Goal: Task Accomplishment & Management: Manage account settings

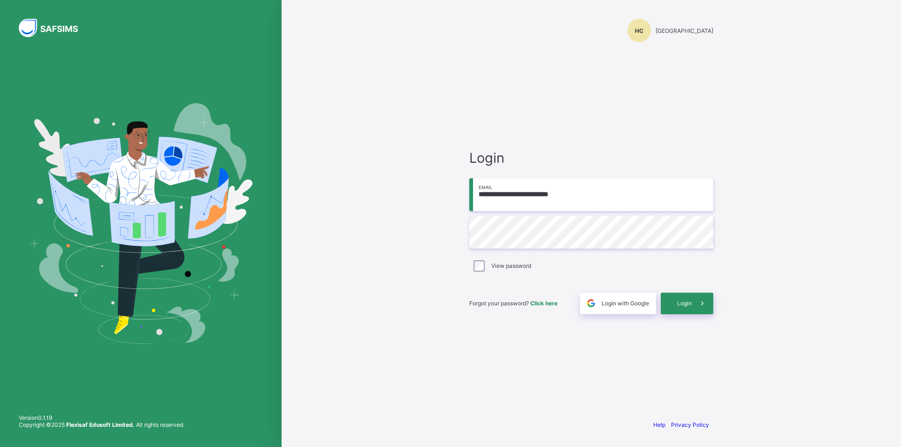
click at [453, 236] on div "**********" at bounding box center [591, 223] width 282 height 447
click at [682, 299] on div "Login" at bounding box center [687, 304] width 53 height 22
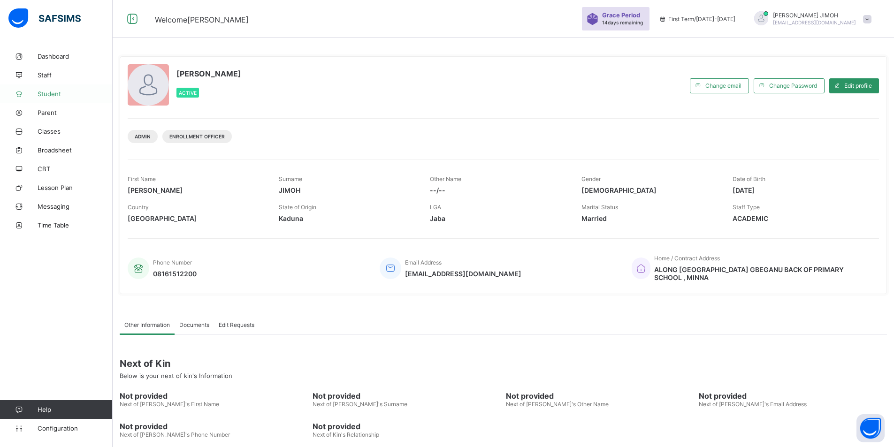
click at [53, 92] on span "Student" at bounding box center [75, 94] width 75 height 8
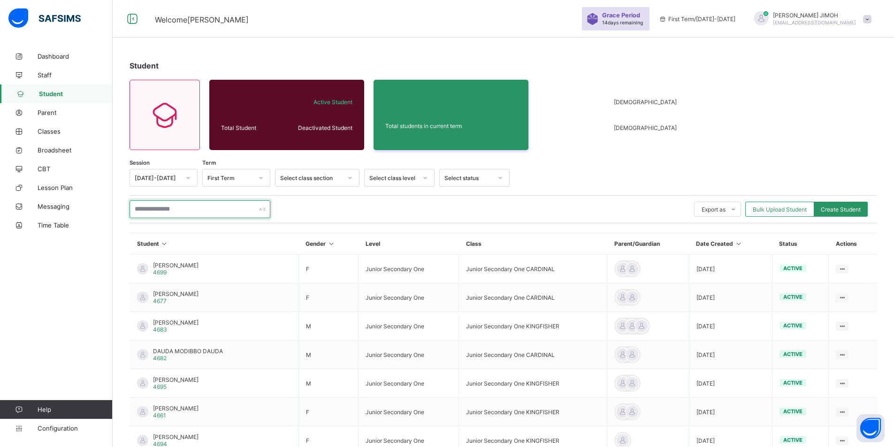
click at [198, 210] on input "text" at bounding box center [200, 209] width 141 height 18
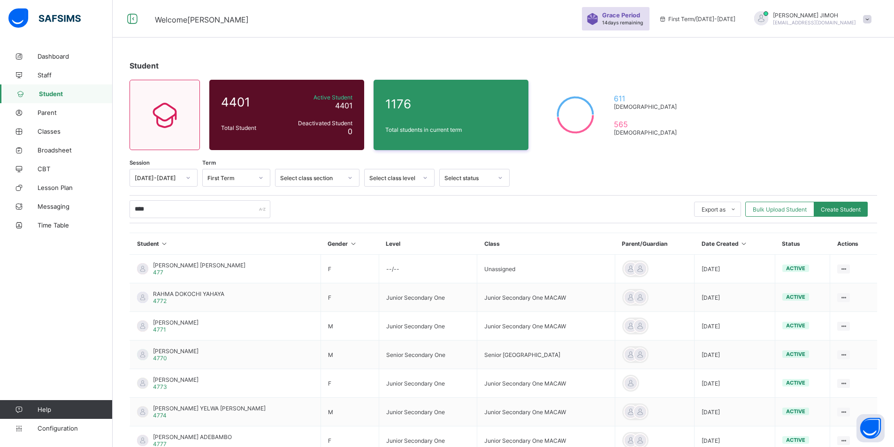
click at [308, 206] on div "**** Export as Pdf Report Excel Report Excel Report (LMS) Bulk Upload Student C…" at bounding box center [503, 209] width 747 height 18
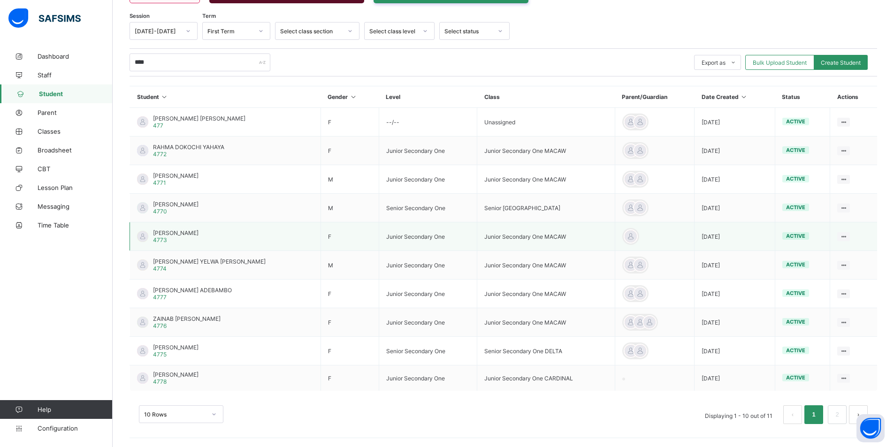
scroll to position [147, 0]
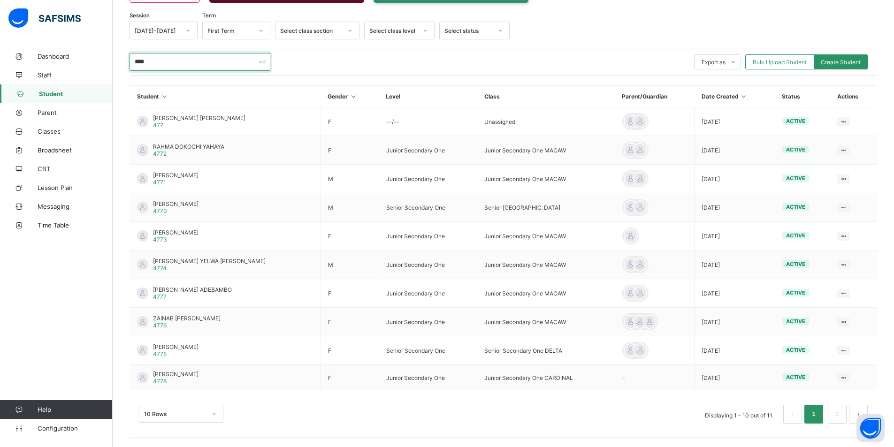
click at [154, 62] on input "****" at bounding box center [200, 62] width 141 height 18
type input "*****"
click at [213, 411] on div "10 Rows" at bounding box center [181, 414] width 84 height 18
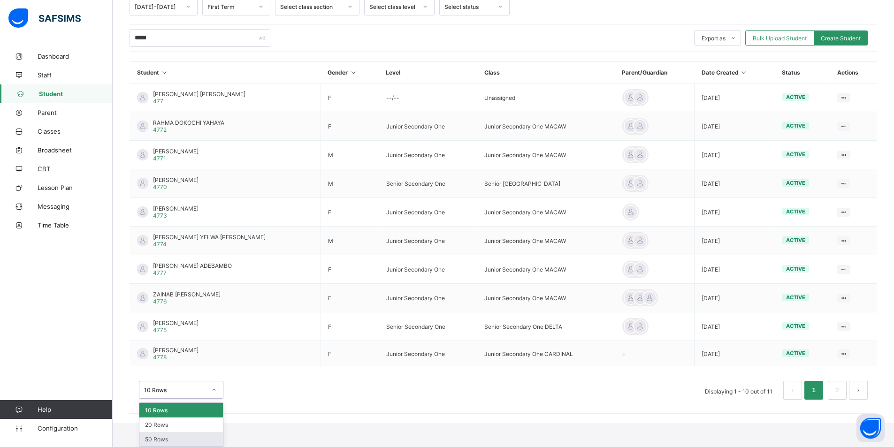
click at [171, 439] on div "50 Rows" at bounding box center [181, 439] width 84 height 15
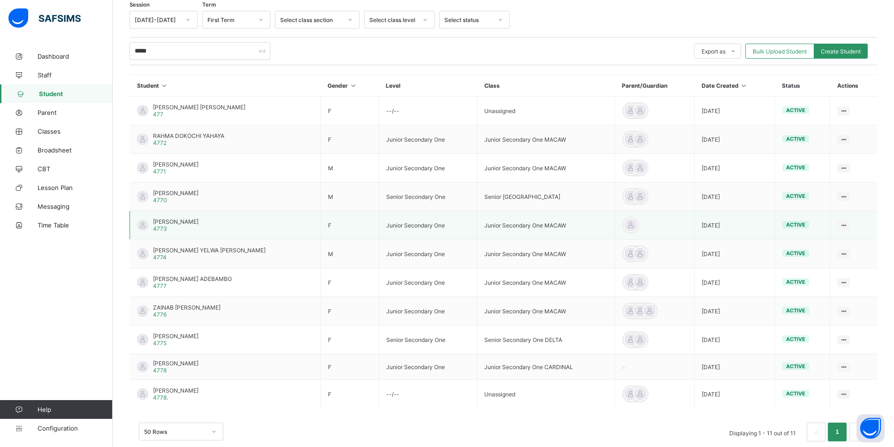
scroll to position [176, 0]
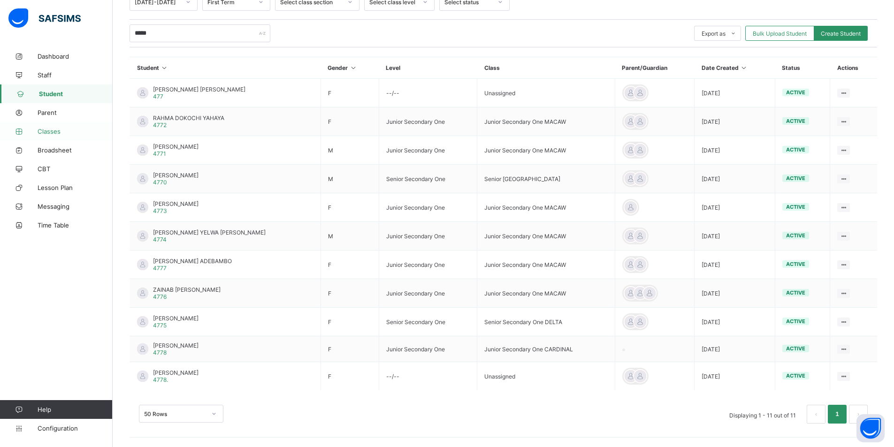
click at [56, 130] on span "Classes" at bounding box center [75, 132] width 75 height 8
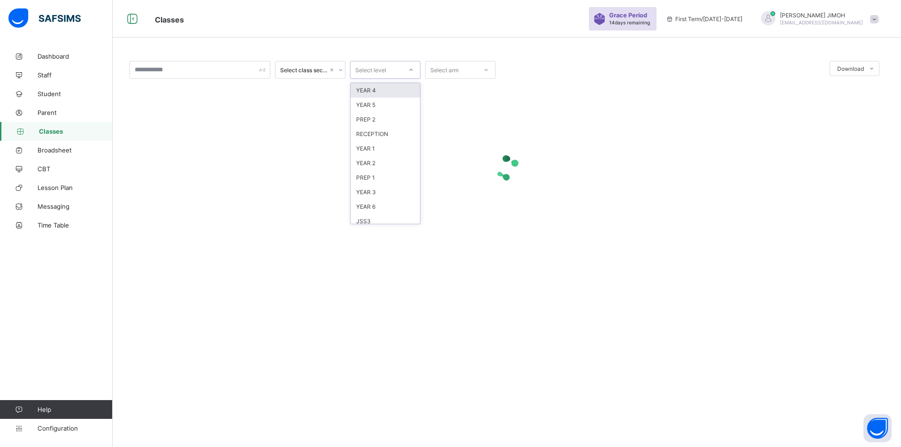
click at [410, 69] on icon at bounding box center [411, 69] width 6 height 9
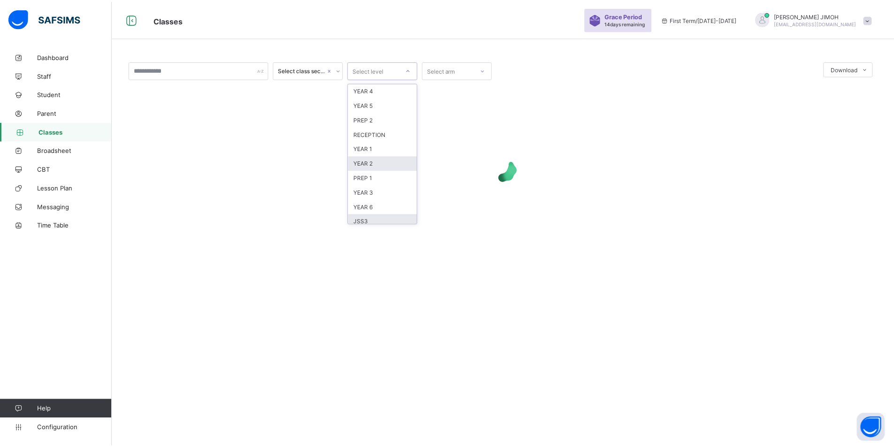
scroll to position [77, 0]
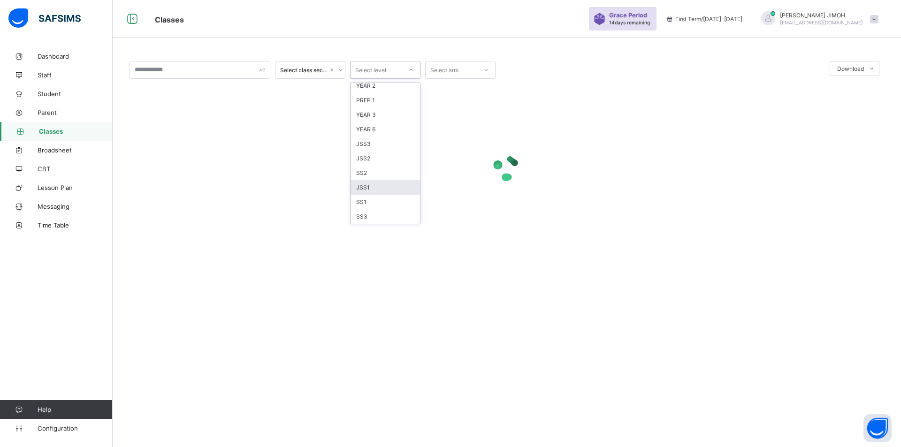
click at [375, 186] on div "JSS1" at bounding box center [385, 187] width 69 height 15
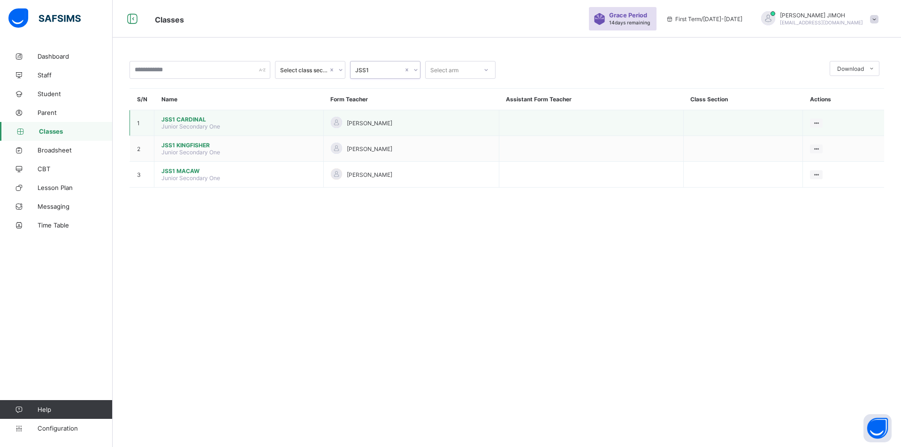
click at [192, 116] on span "JSS1 CARDINAL" at bounding box center [238, 119] width 155 height 7
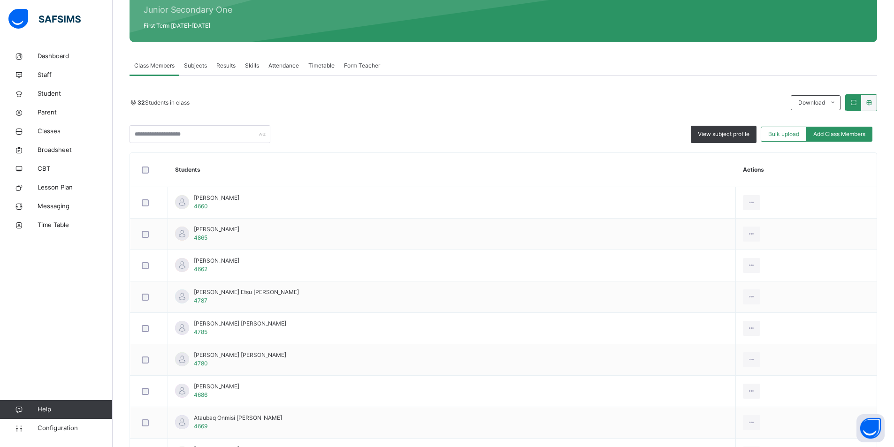
scroll to position [73, 0]
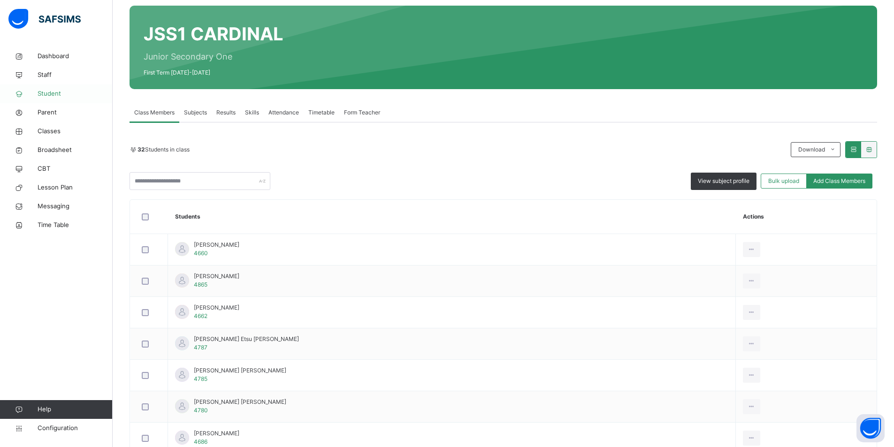
click at [51, 90] on span "Student" at bounding box center [75, 93] width 75 height 9
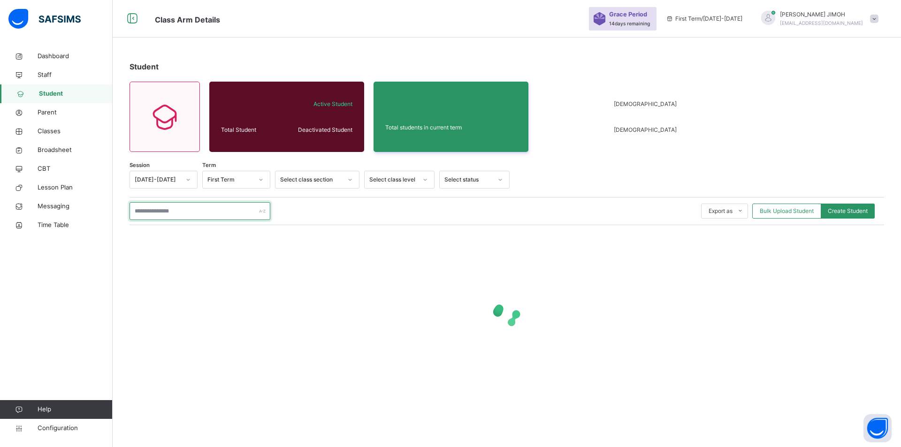
click at [164, 213] on input "text" at bounding box center [200, 211] width 141 height 18
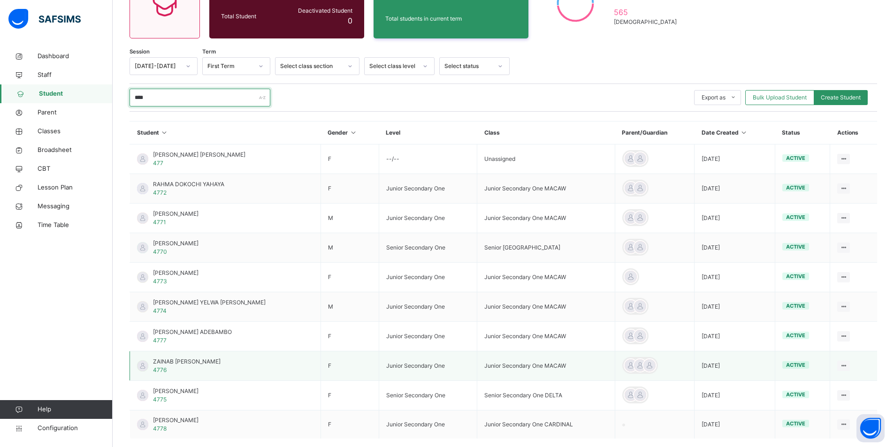
scroll to position [162, 0]
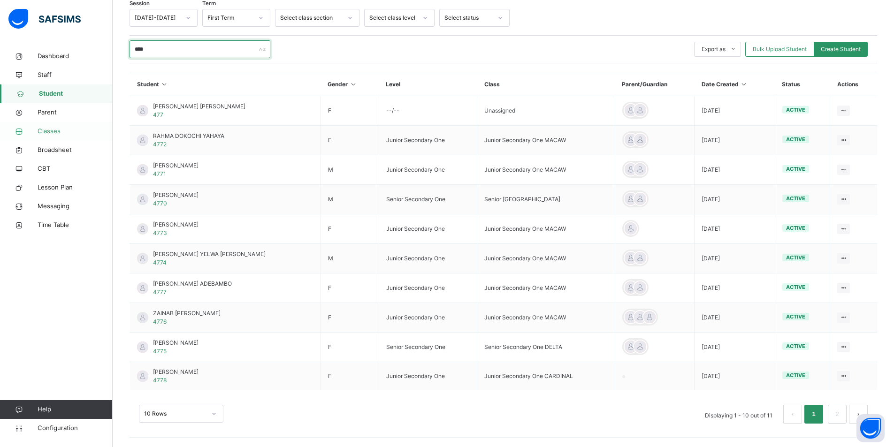
type input "****"
click at [53, 129] on span "Classes" at bounding box center [75, 131] width 75 height 9
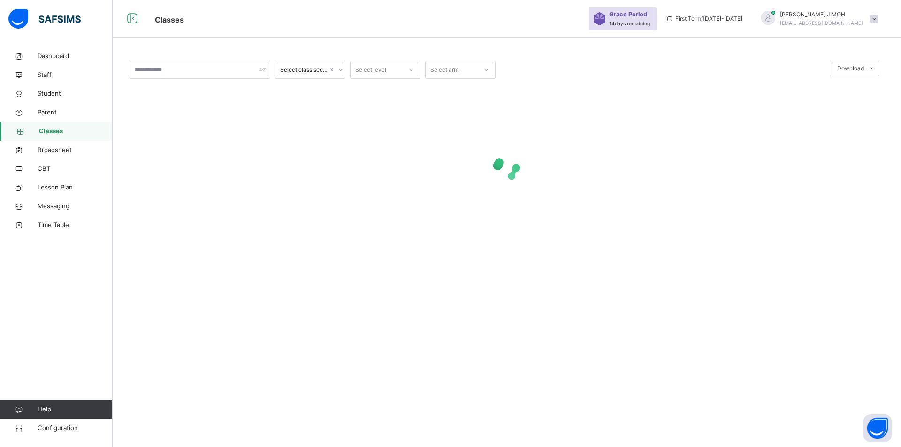
click at [411, 68] on icon at bounding box center [411, 69] width 6 height 9
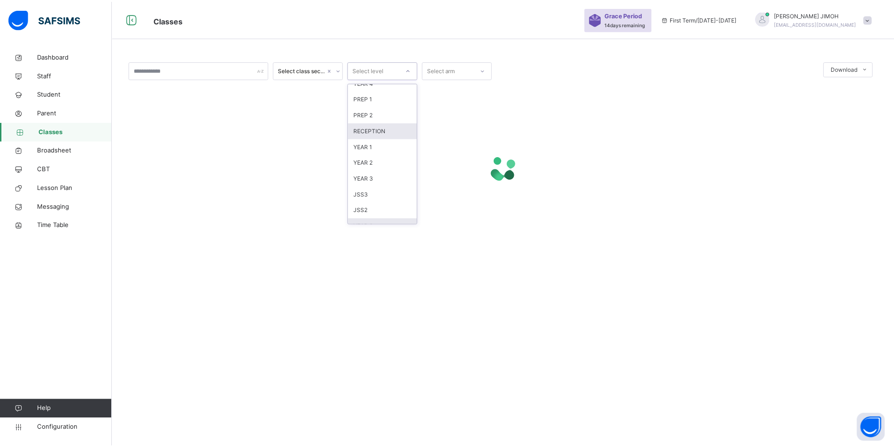
scroll to position [99, 0]
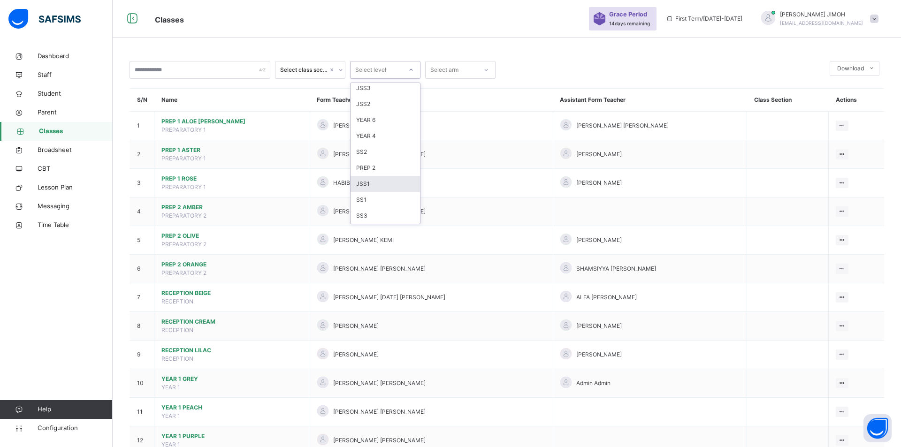
click at [383, 184] on div "JSS1" at bounding box center [385, 184] width 69 height 16
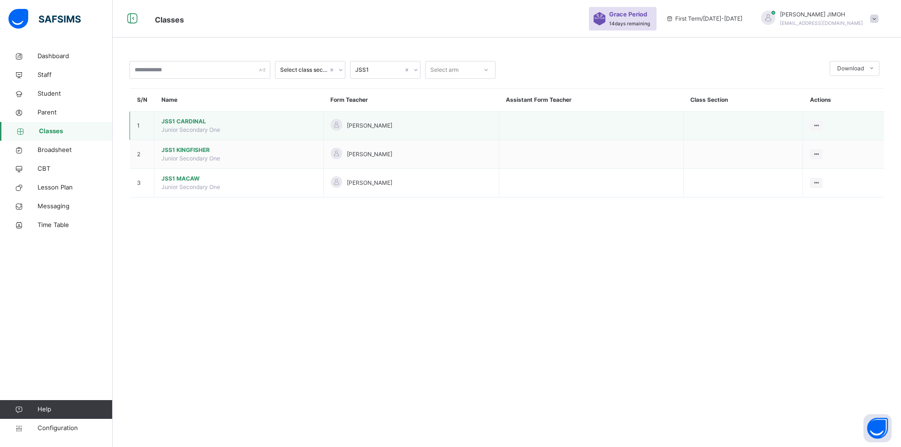
click at [180, 117] on span "JSS1 CARDINAL" at bounding box center [238, 121] width 155 height 8
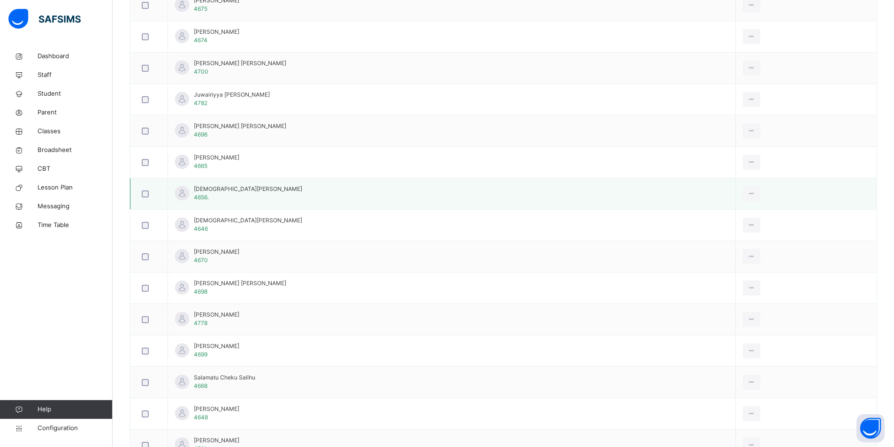
scroll to position [798, 0]
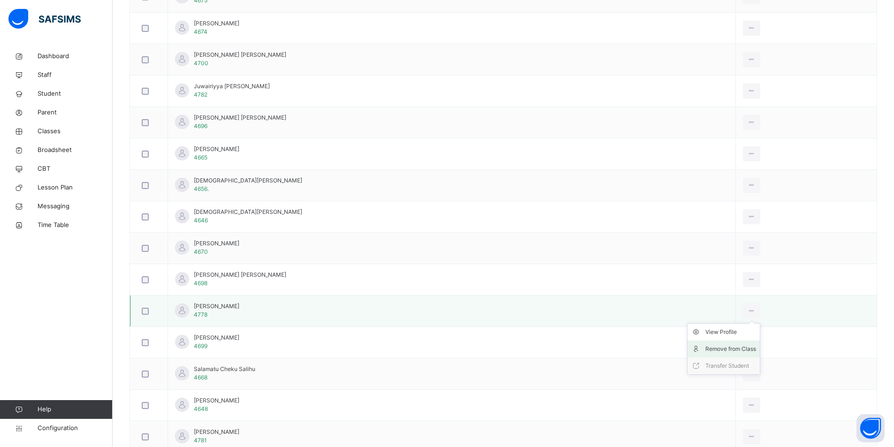
click at [713, 349] on div "Remove from Class" at bounding box center [730, 348] width 51 height 9
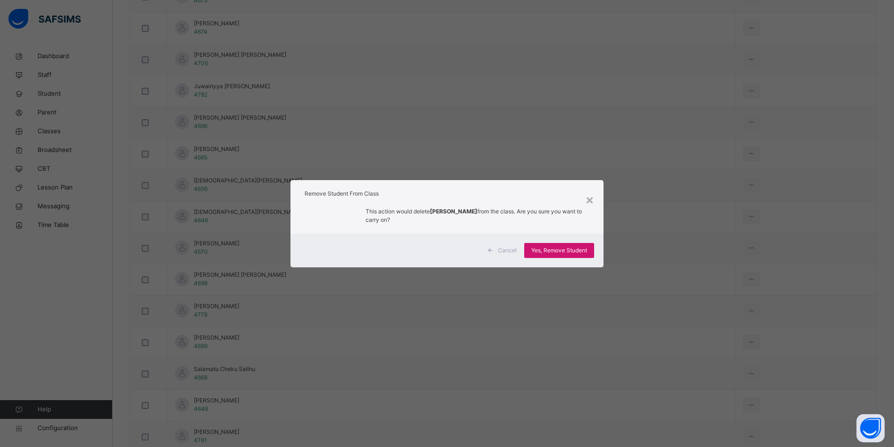
click at [560, 249] on span "Yes, Remove Student" at bounding box center [559, 250] width 56 height 8
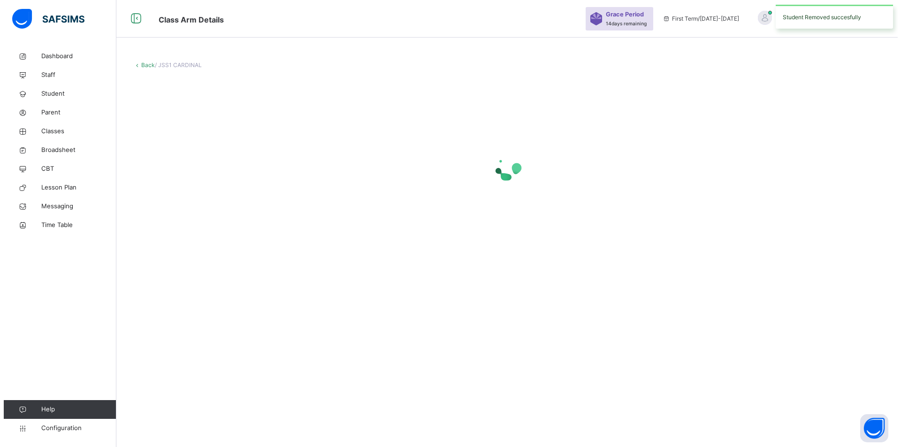
scroll to position [0, 0]
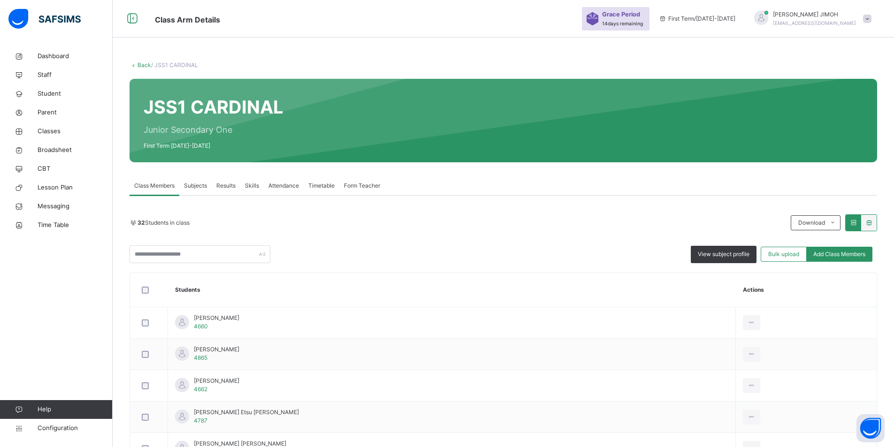
click at [140, 63] on link "Back" at bounding box center [144, 64] width 14 height 7
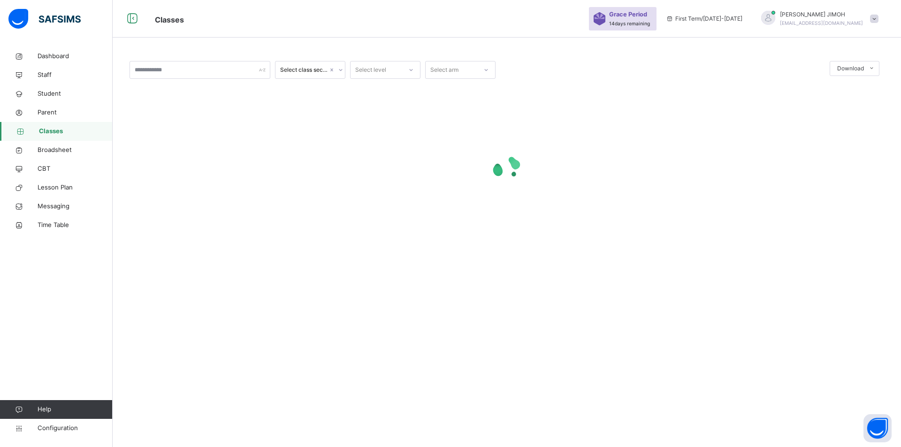
click at [411, 67] on icon at bounding box center [411, 69] width 6 height 9
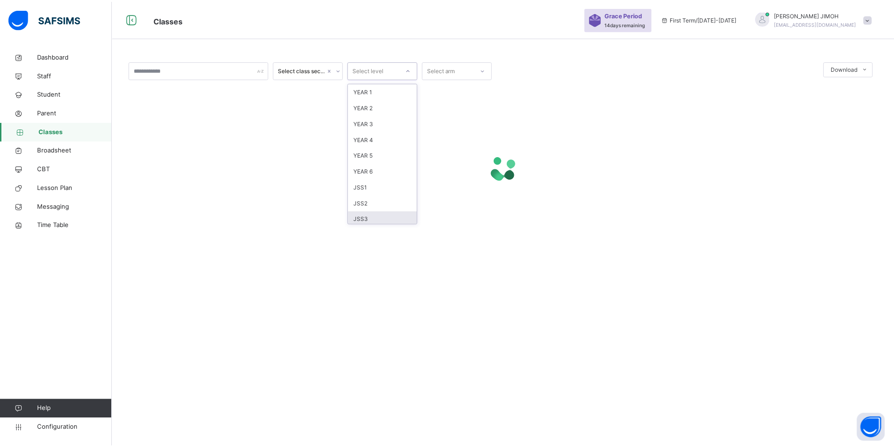
scroll to position [99, 0]
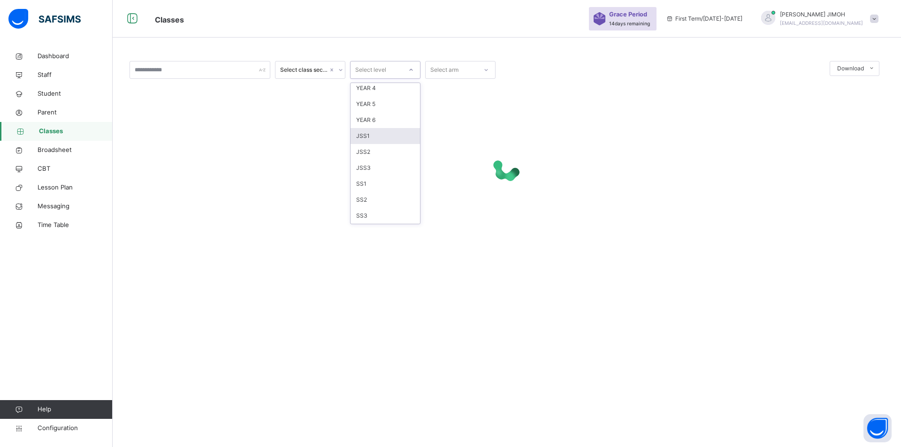
click at [382, 133] on div "JSS1" at bounding box center [385, 136] width 69 height 16
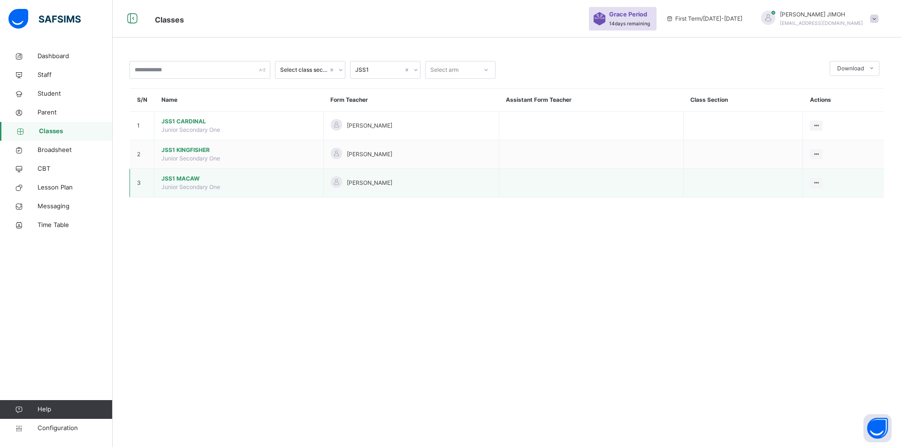
click at [186, 177] on span "JSS1 MACAW" at bounding box center [238, 179] width 155 height 8
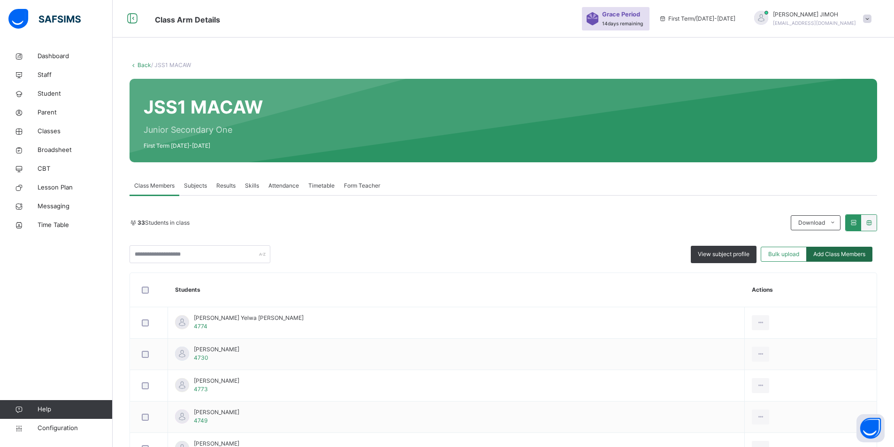
click at [846, 253] on span "Add Class Members" at bounding box center [839, 254] width 52 height 8
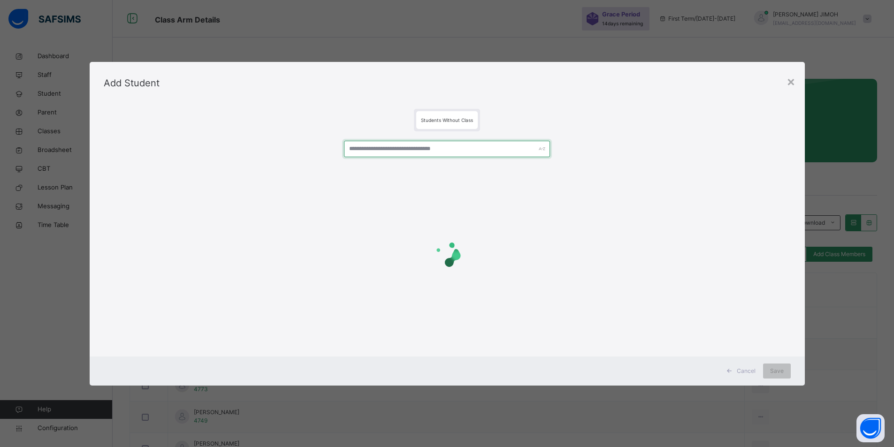
click at [419, 149] on input "text" at bounding box center [447, 149] width 206 height 16
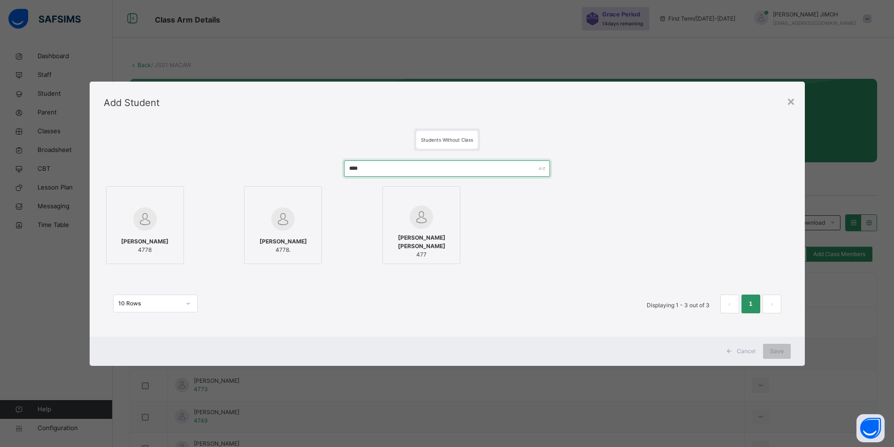
type input "****"
click at [289, 239] on span "[PERSON_NAME]" at bounding box center [282, 241] width 47 height 8
click at [309, 202] on div at bounding box center [285, 198] width 68 height 14
click at [783, 352] on span "Save" at bounding box center [783, 351] width 14 height 8
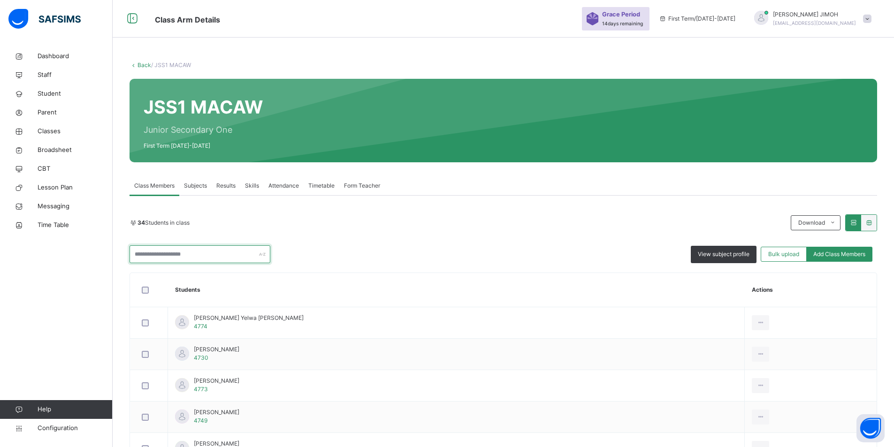
click at [170, 253] on input "text" at bounding box center [200, 254] width 141 height 18
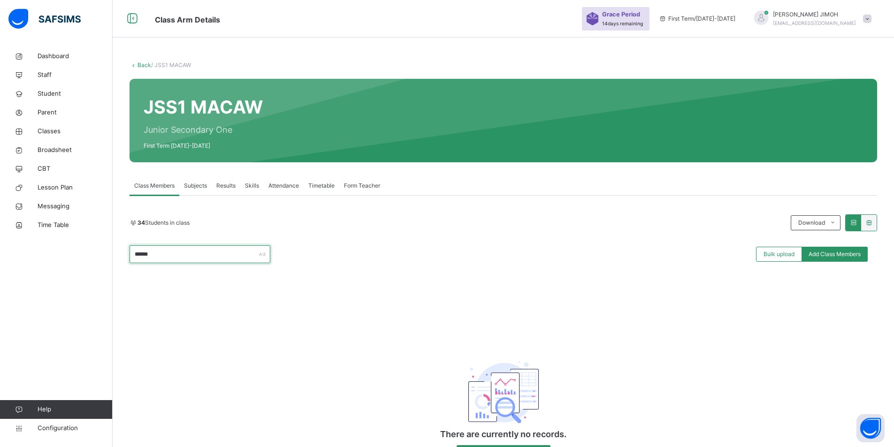
drag, startPoint x: 160, startPoint y: 255, endPoint x: 150, endPoint y: 259, distance: 11.0
click at [127, 254] on div "Back / JSS1 MACAW JSS1 MACAW Junior Secondary One First Term [DATE]-[DATE] Clas…" at bounding box center [503, 270] width 781 height 446
type input "******"
click at [51, 91] on span "Student" at bounding box center [75, 93] width 75 height 9
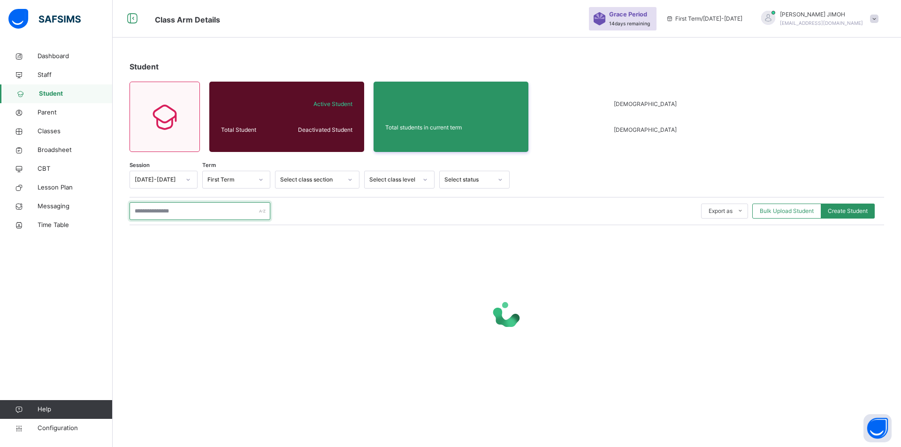
click at [172, 210] on input "text" at bounding box center [200, 211] width 141 height 18
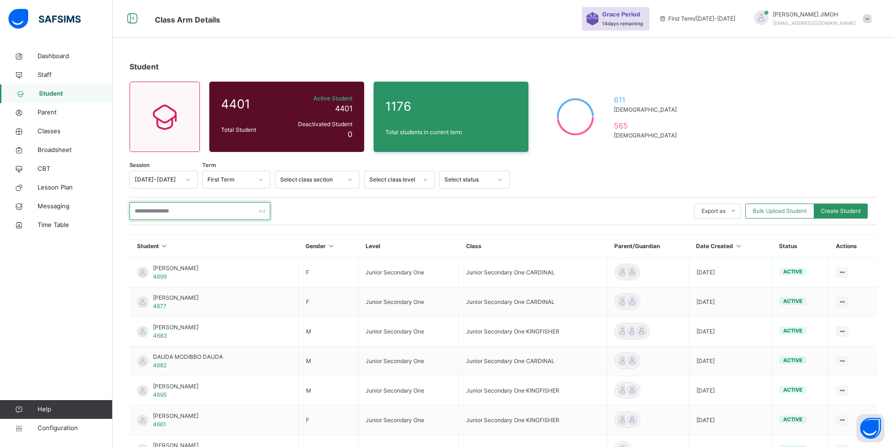
paste input "******"
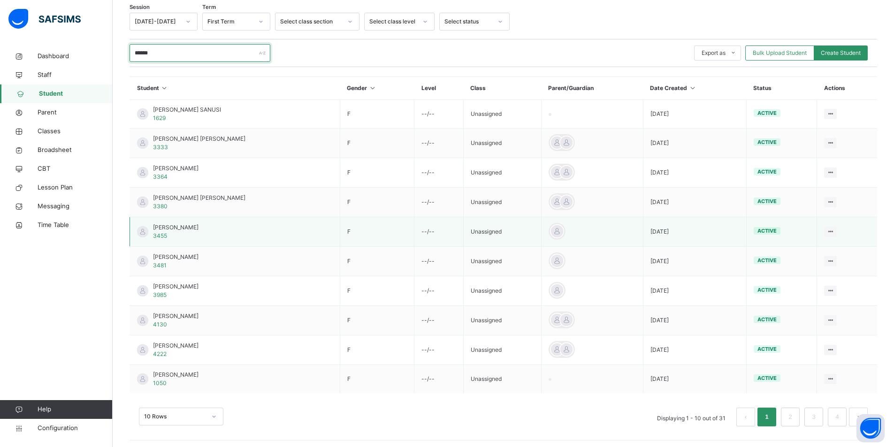
scroll to position [161, 0]
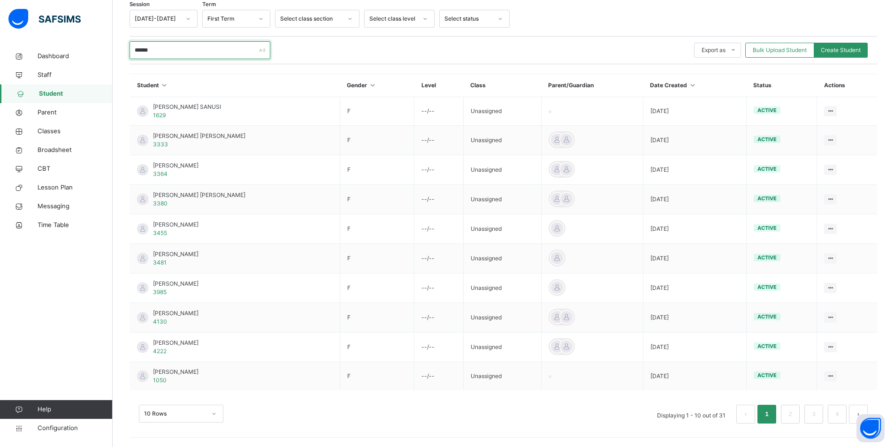
type input "******"
click at [213, 412] on div "10 Rows" at bounding box center [181, 414] width 84 height 18
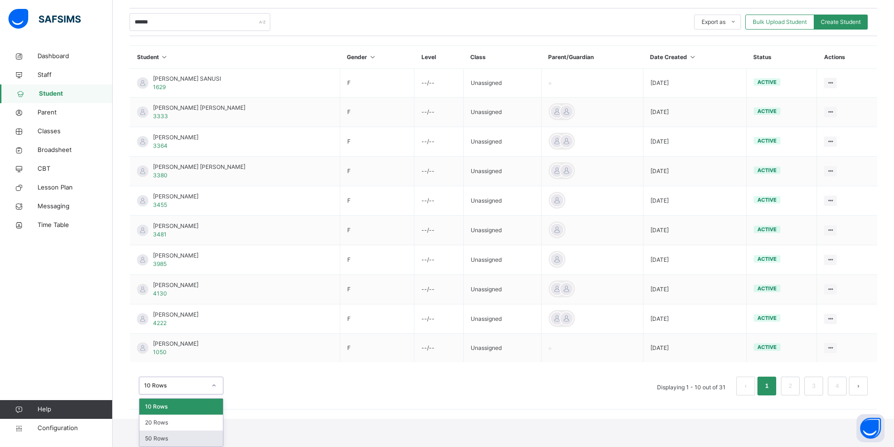
click at [172, 438] on div "50 Rows" at bounding box center [181, 439] width 84 height 16
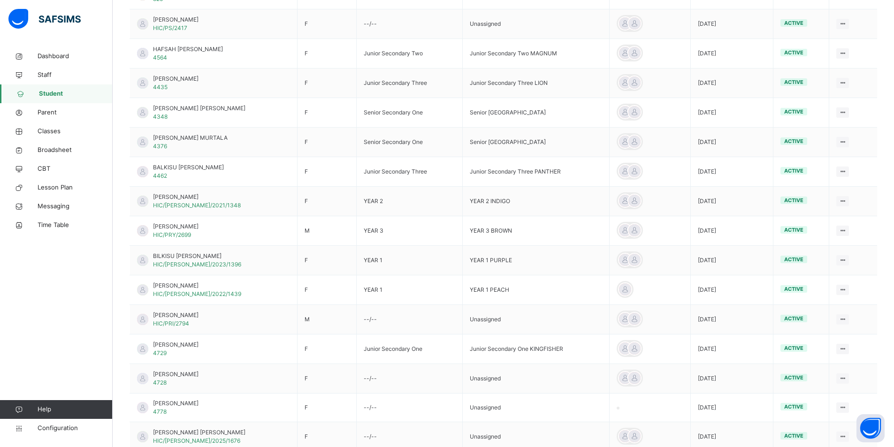
scroll to position [704, 0]
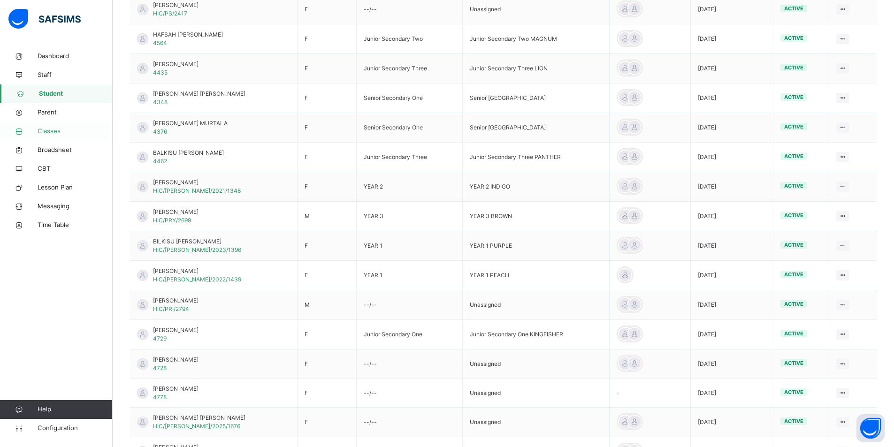
click at [49, 130] on span "Classes" at bounding box center [75, 131] width 75 height 9
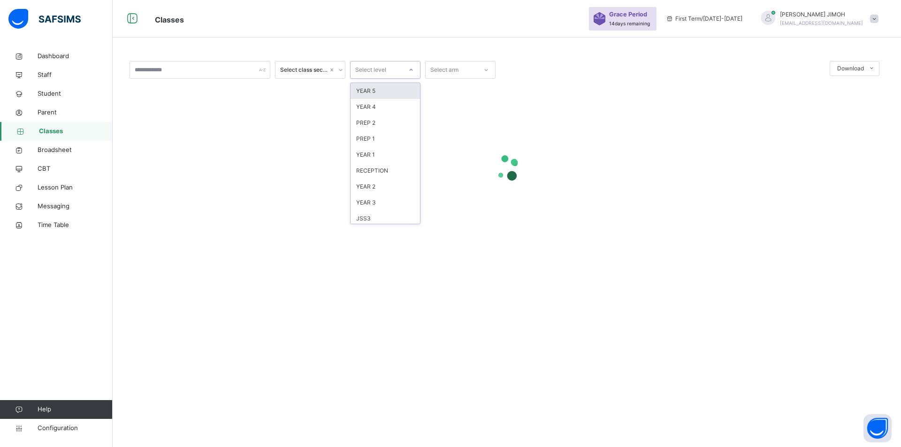
click at [412, 65] on div at bounding box center [411, 69] width 16 height 15
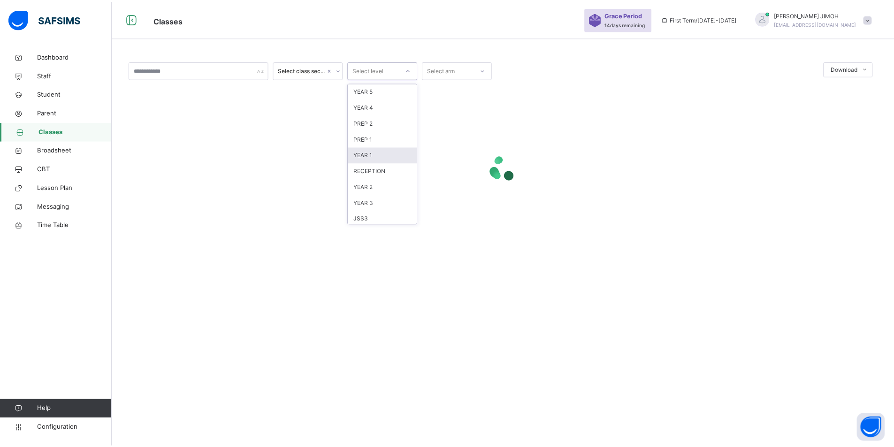
scroll to position [99, 0]
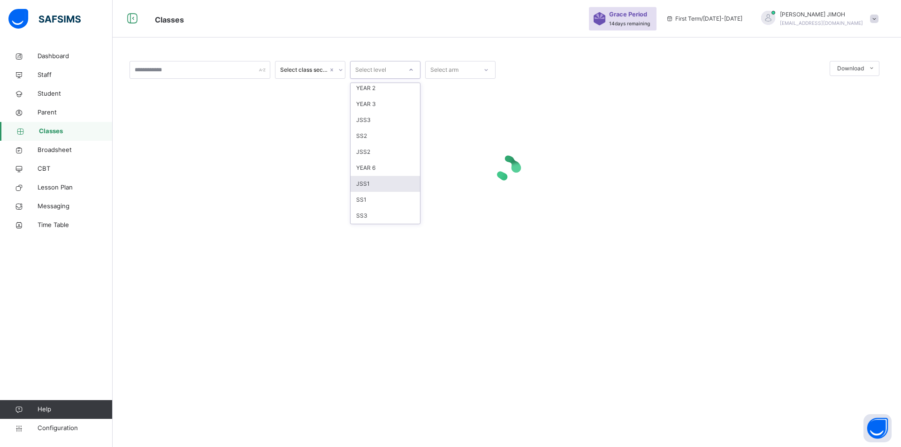
click at [376, 184] on div "JSS1" at bounding box center [385, 184] width 69 height 16
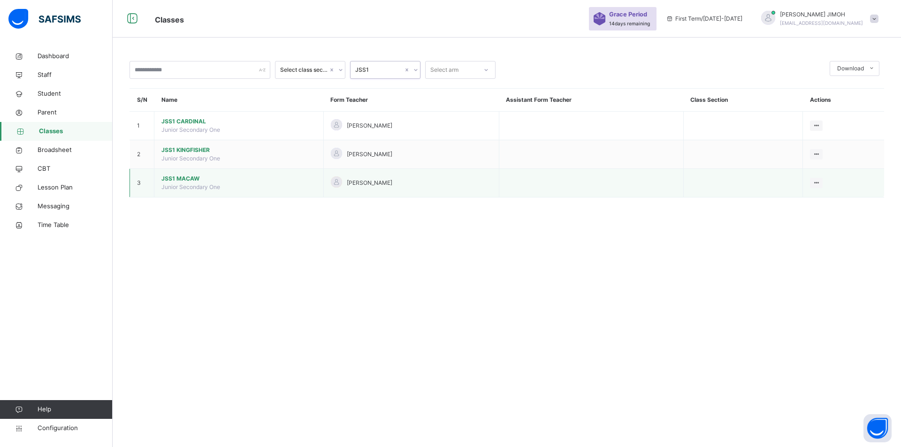
click at [184, 177] on span "JSS1 MACAW" at bounding box center [238, 179] width 155 height 8
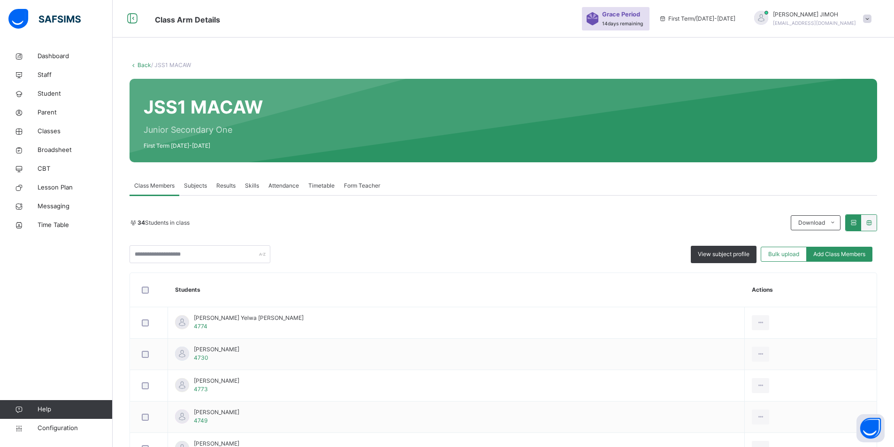
click at [820, 253] on span "Add Class Members" at bounding box center [839, 254] width 52 height 8
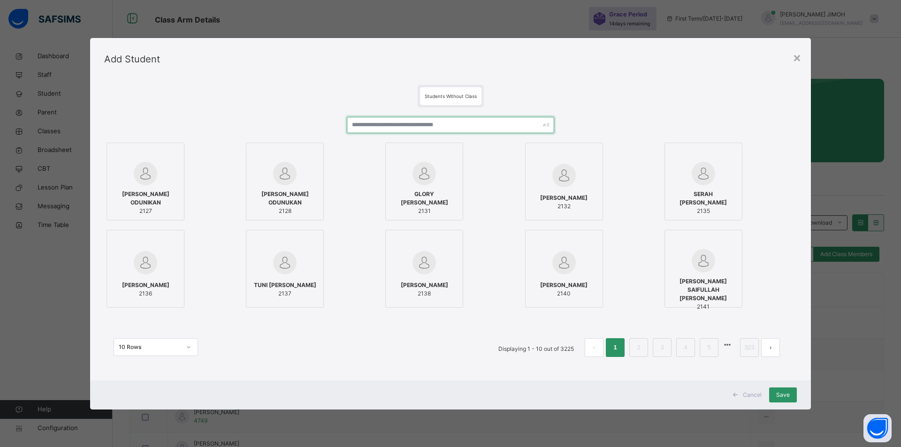
click at [402, 127] on input "text" at bounding box center [451, 125] width 208 height 16
click at [452, 153] on icon at bounding box center [452, 153] width 0 height 0
click at [387, 124] on input "text" at bounding box center [451, 125] width 208 height 16
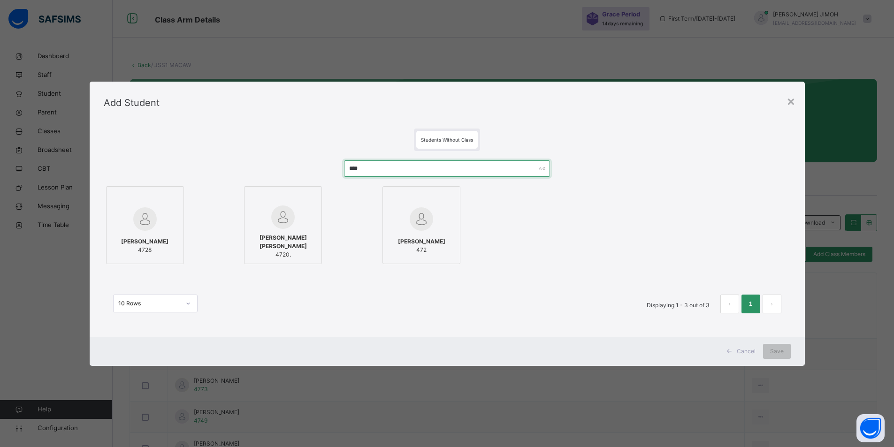
type input "****"
click at [168, 233] on div "[PERSON_NAME] 4728" at bounding box center [145, 246] width 68 height 26
click at [786, 351] on span "Save" at bounding box center [783, 351] width 14 height 8
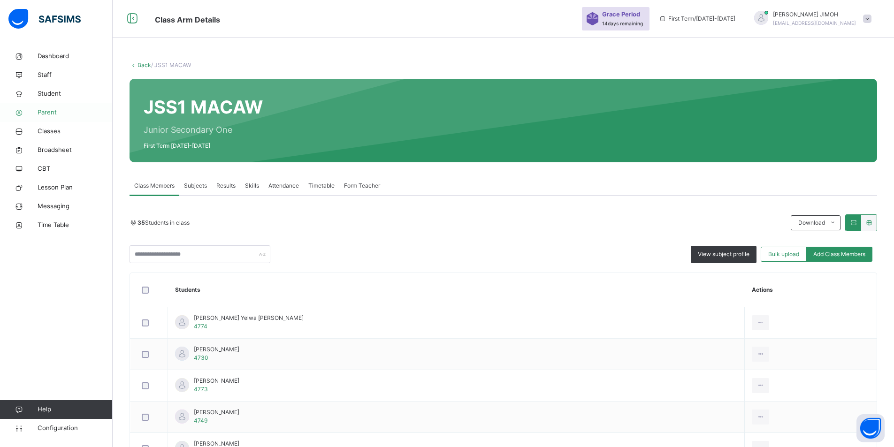
click at [50, 112] on span "Parent" at bounding box center [75, 112] width 75 height 9
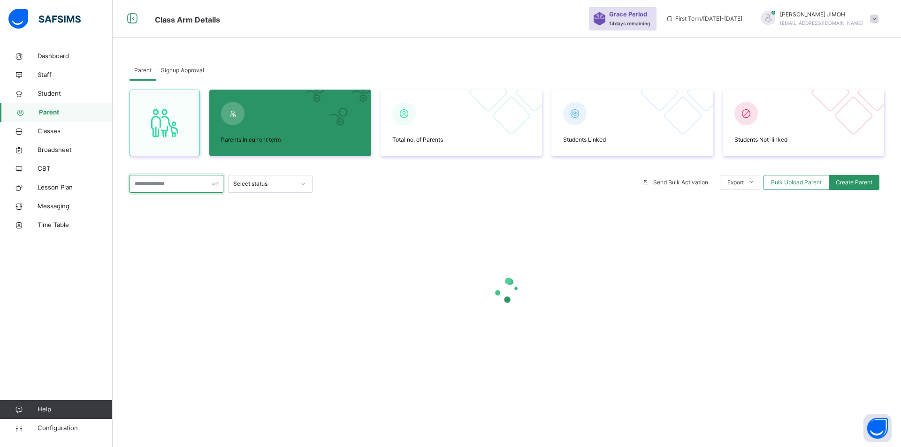
click at [183, 182] on input "text" at bounding box center [177, 184] width 94 height 18
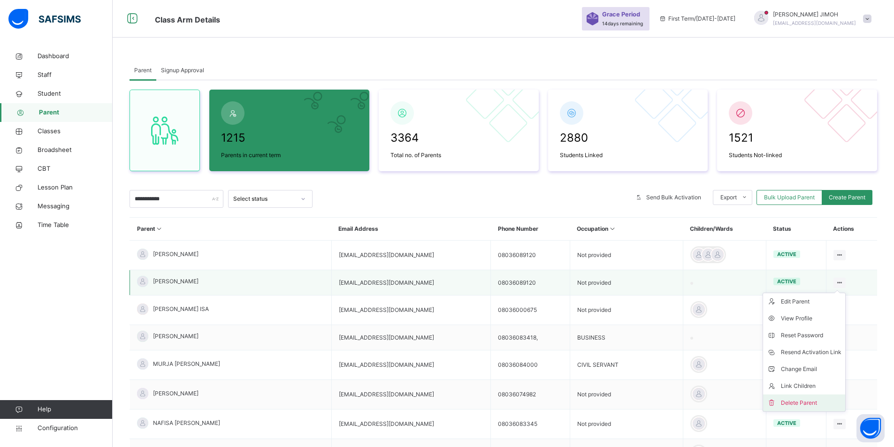
click at [794, 402] on div "Delete Parent" at bounding box center [811, 402] width 61 height 9
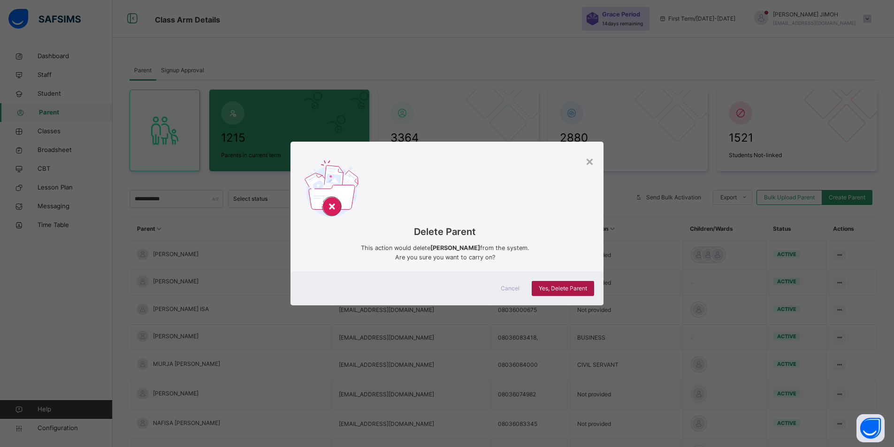
click at [562, 292] on span "Yes, Delete Parent" at bounding box center [563, 288] width 48 height 8
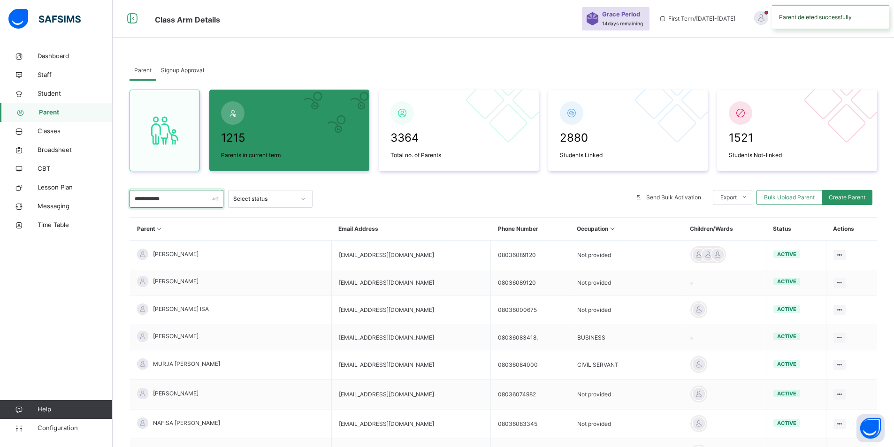
click at [179, 198] on input "**********" at bounding box center [177, 199] width 94 height 18
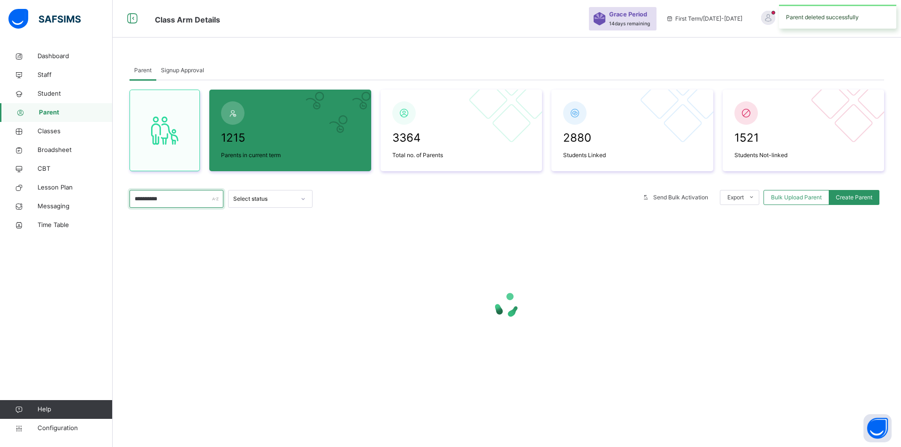
type input "**********"
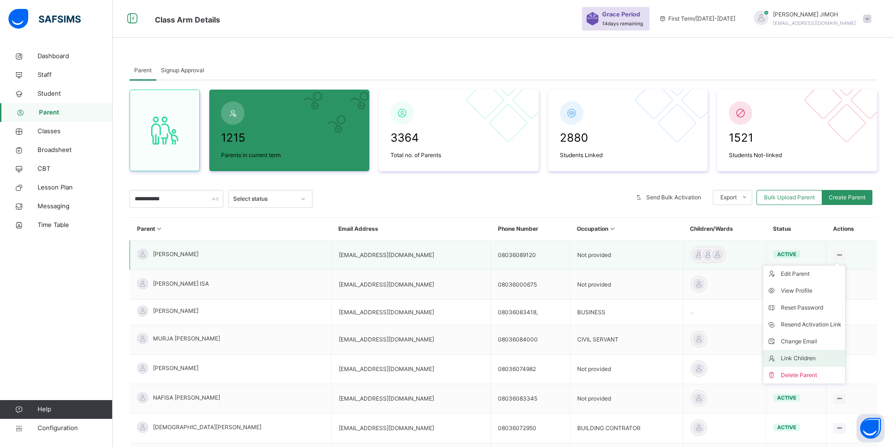
click at [805, 358] on div "Link Children" at bounding box center [811, 358] width 61 height 9
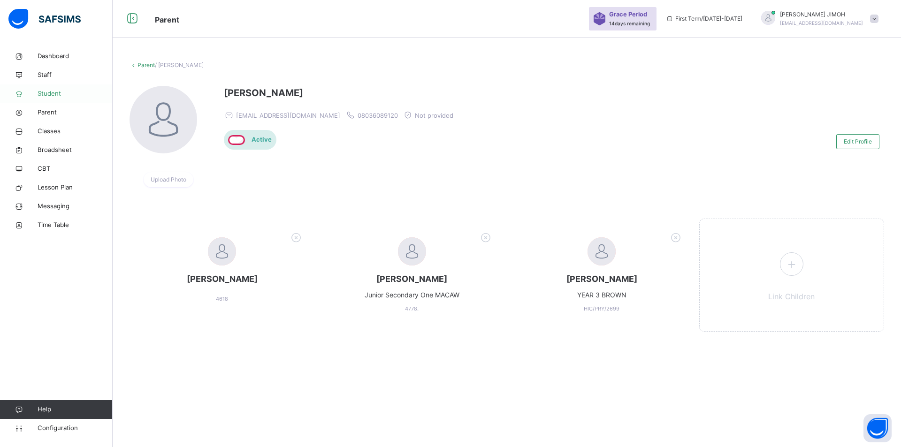
click at [57, 93] on span "Student" at bounding box center [75, 93] width 75 height 9
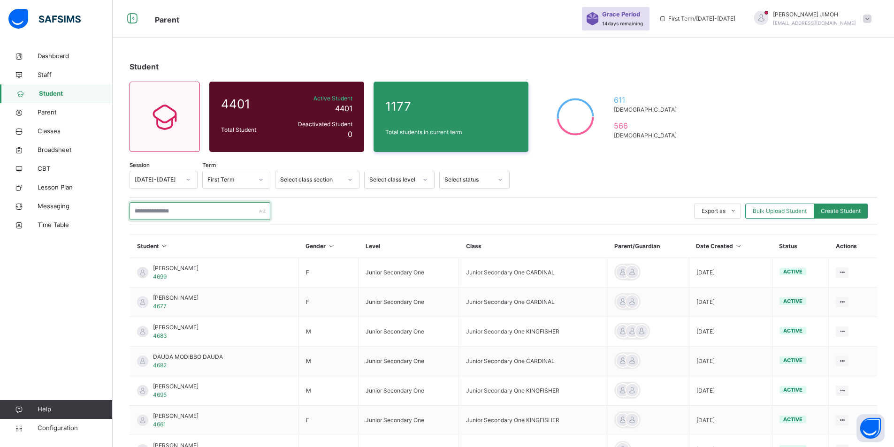
click at [176, 209] on input "text" at bounding box center [200, 211] width 141 height 18
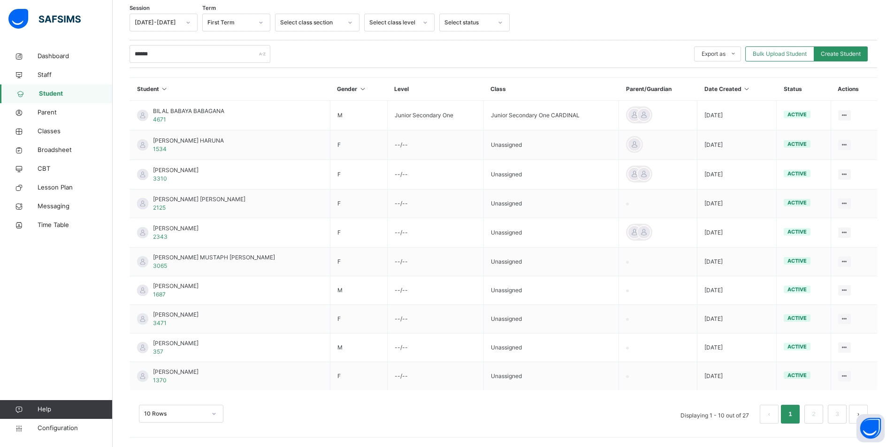
scroll to position [185, 0]
click at [214, 412] on div "10 Rows" at bounding box center [181, 414] width 84 height 18
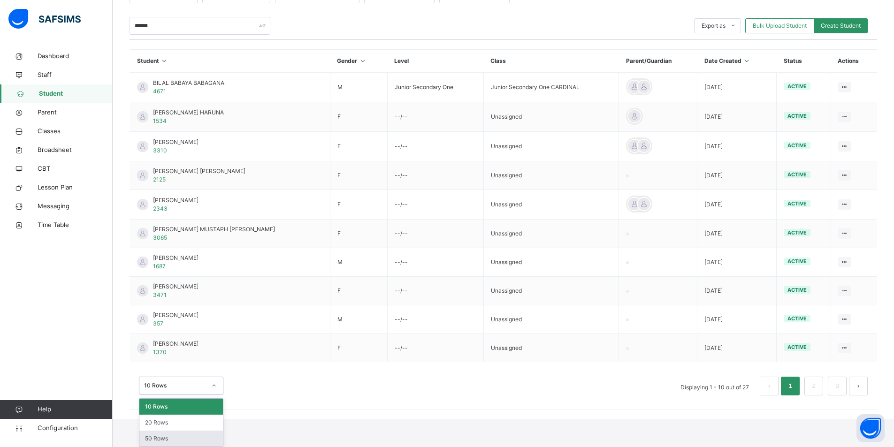
click at [182, 435] on div "50 Rows" at bounding box center [181, 439] width 84 height 16
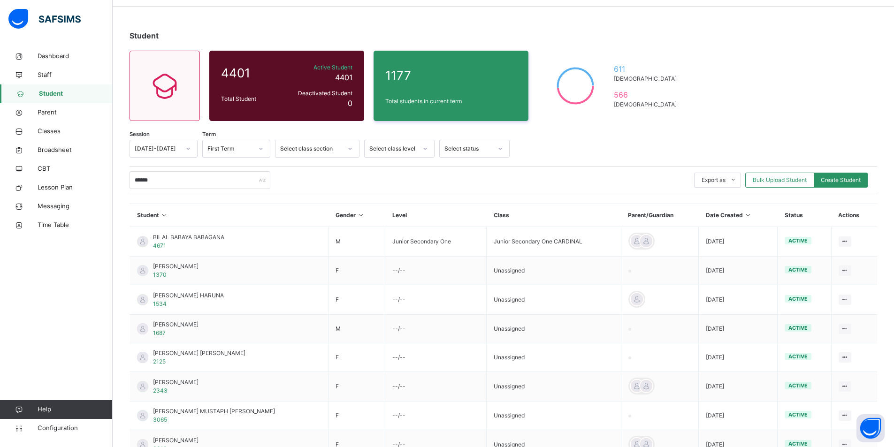
scroll to position [0, 0]
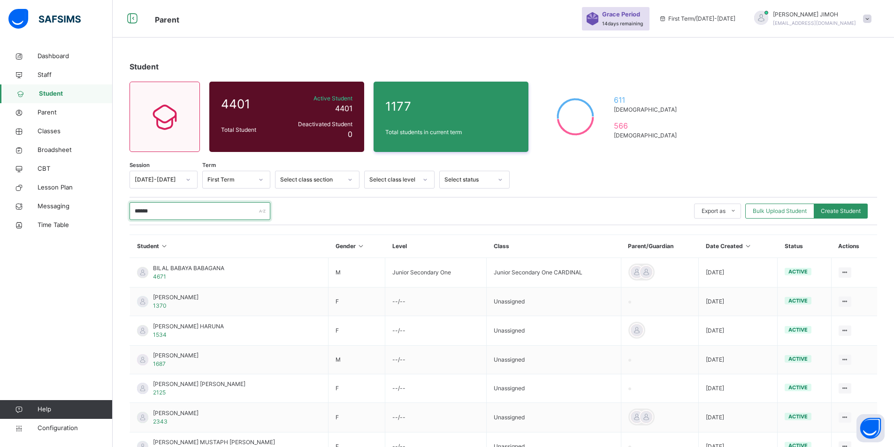
drag, startPoint x: 114, startPoint y: 206, endPoint x: 122, endPoint y: 199, distance: 10.6
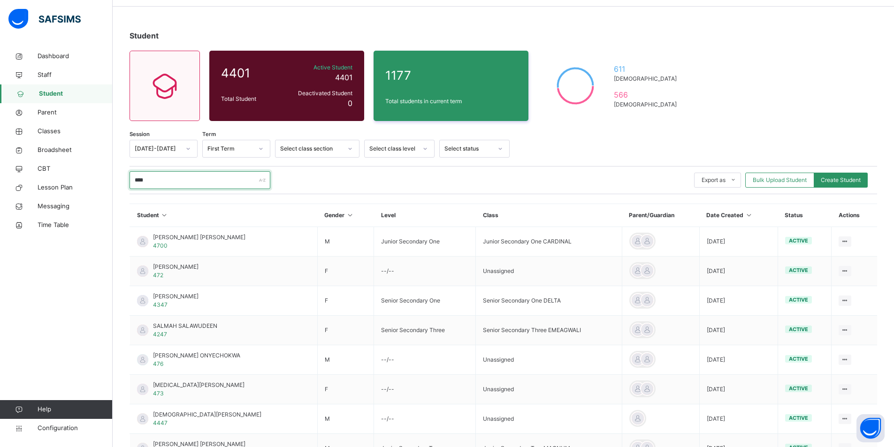
scroll to position [29, 0]
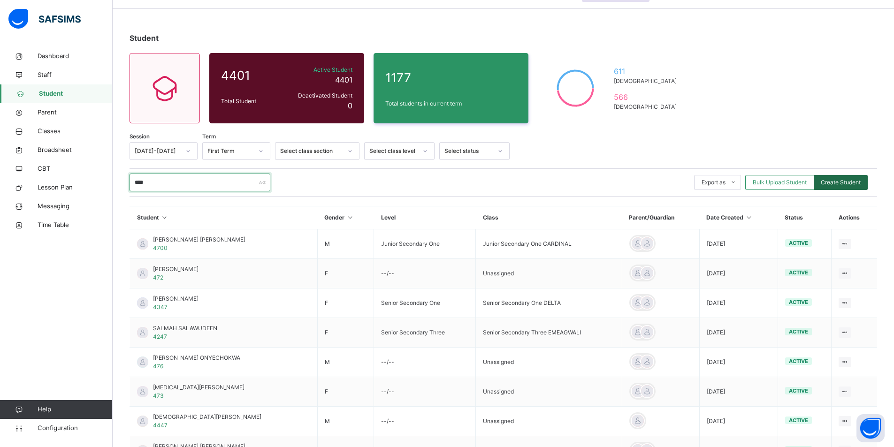
type input "****"
click at [845, 182] on span "Create Student" at bounding box center [841, 182] width 40 height 8
select select "**"
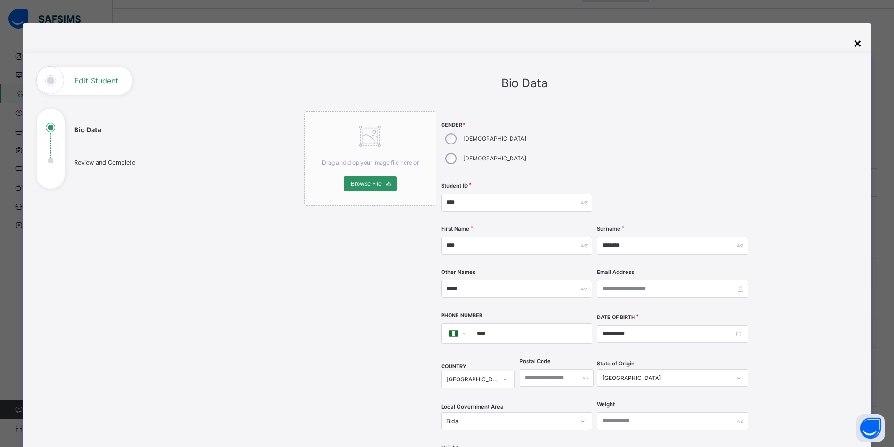
click at [860, 45] on div "×" at bounding box center [857, 43] width 9 height 20
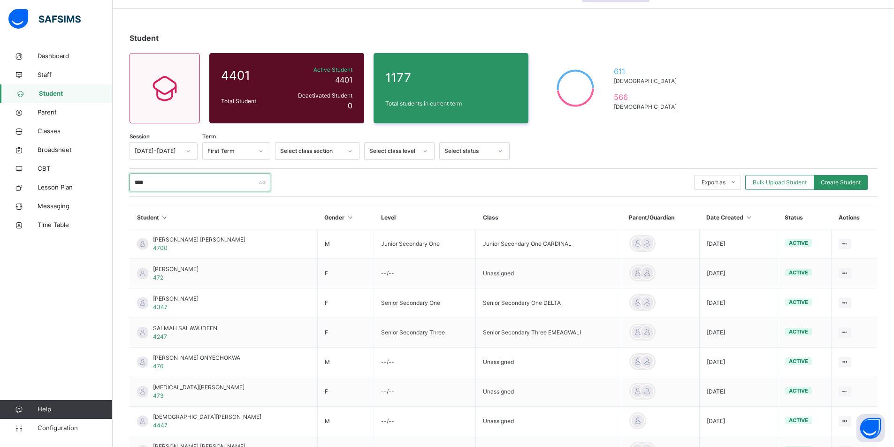
drag, startPoint x: 157, startPoint y: 184, endPoint x: 114, endPoint y: 181, distance: 42.8
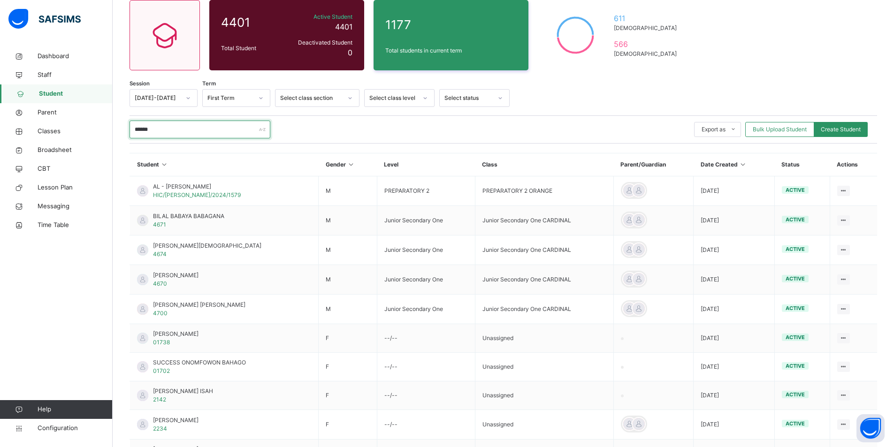
scroll to position [0, 0]
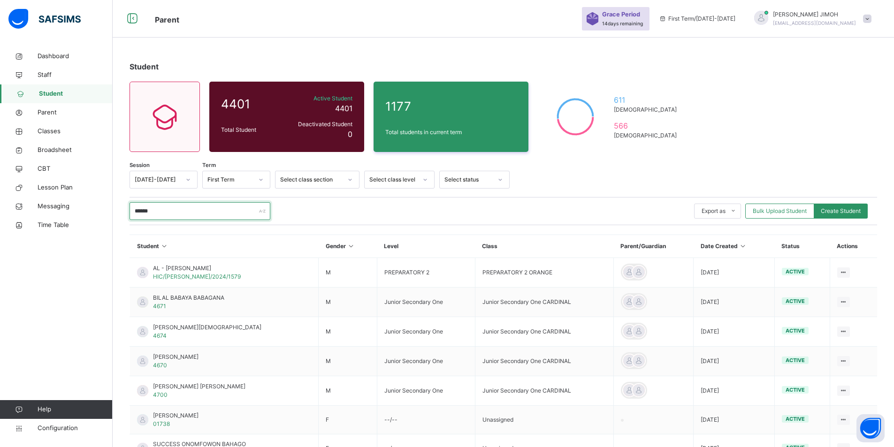
type input "******"
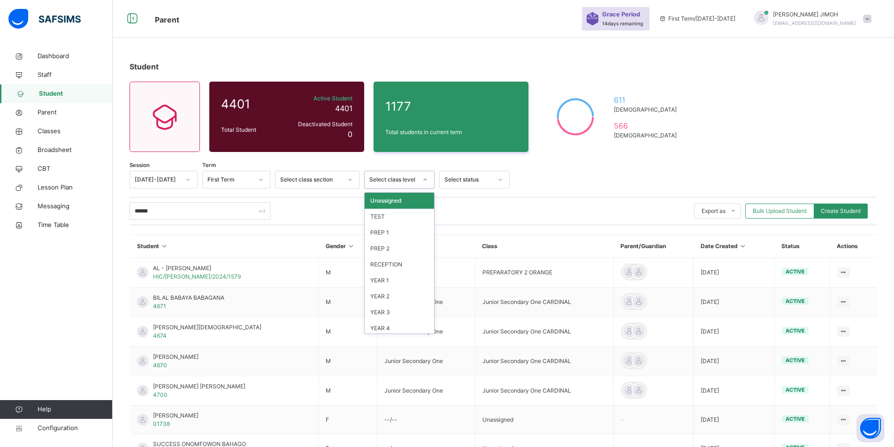
click at [422, 176] on div at bounding box center [425, 179] width 16 height 15
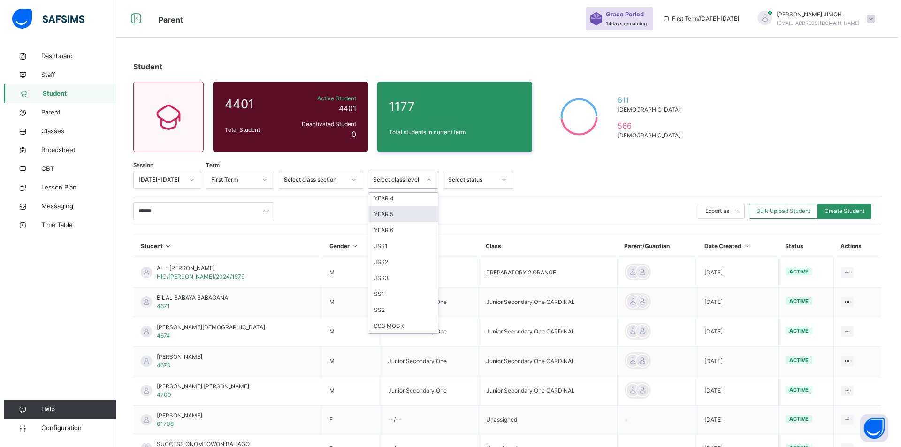
scroll to position [141, 0]
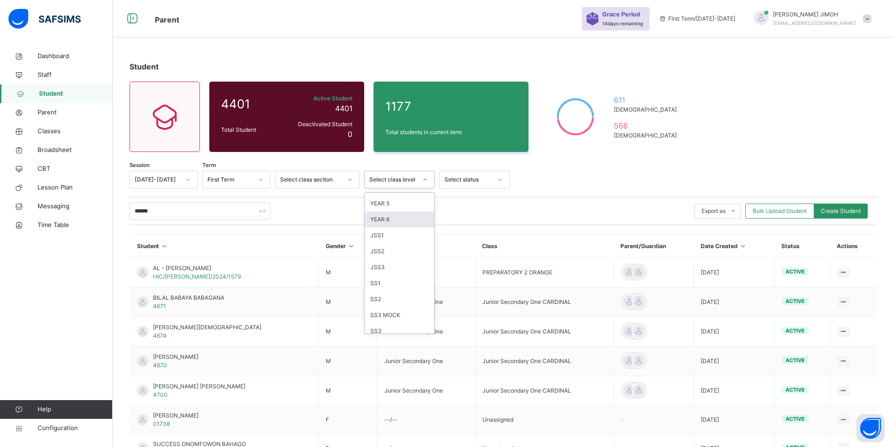
click at [389, 219] on div "YEAR 6" at bounding box center [399, 220] width 69 height 16
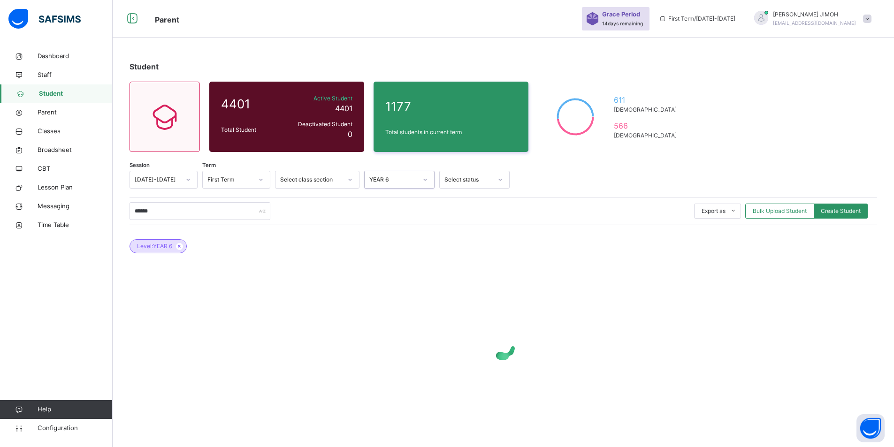
click at [180, 247] on icon at bounding box center [179, 247] width 8 height 6
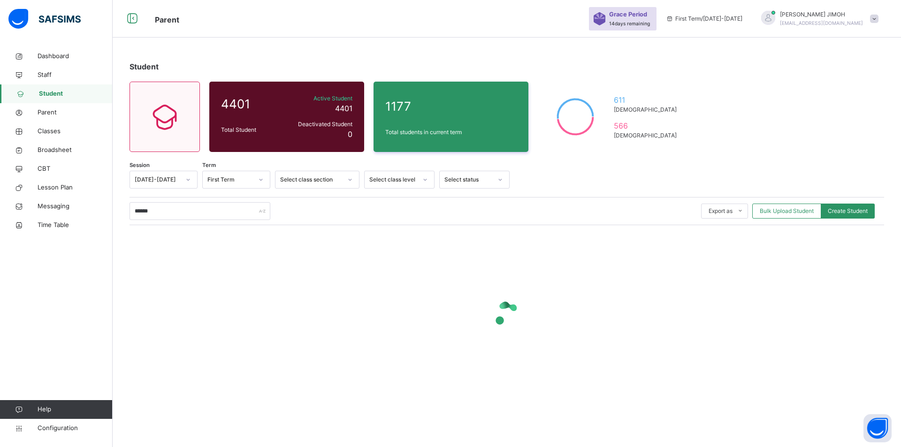
click at [426, 175] on div at bounding box center [425, 179] width 16 height 15
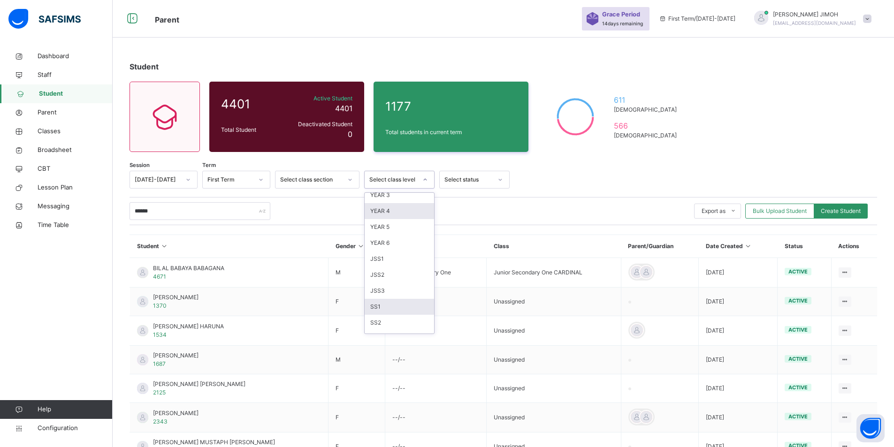
scroll to position [132, 0]
click at [404, 228] on div "YEAR 6" at bounding box center [399, 228] width 69 height 16
